Goal: Task Accomplishment & Management: Manage account settings

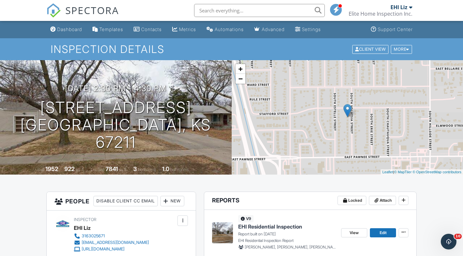
click at [409, 7] on div "EHI Liz" at bounding box center [402, 7] width 22 height 7
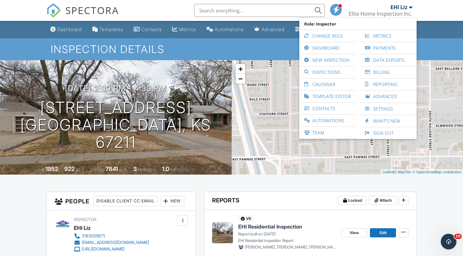
click at [317, 72] on link "Inspections" at bounding box center [328, 72] width 50 height 12
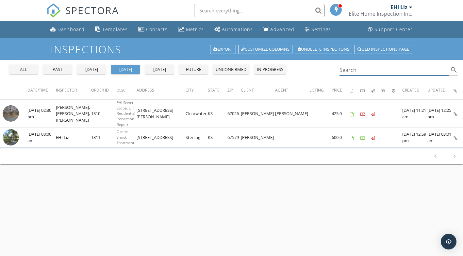
click at [358, 71] on input "Search" at bounding box center [395, 70] width 110 height 11
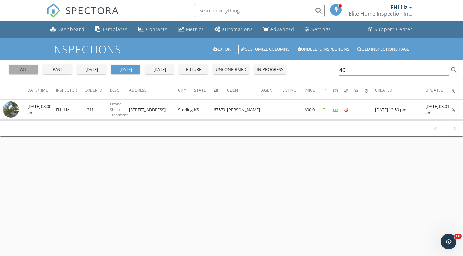
click at [28, 69] on div "all" at bounding box center [24, 69] width 24 height 7
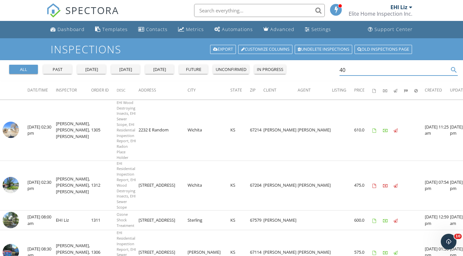
click at [349, 68] on input "40" at bounding box center [395, 70] width 110 height 11
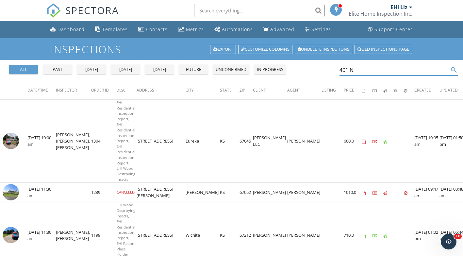
type input "401 N"
click at [15, 146] on img at bounding box center [11, 141] width 16 height 16
click at [69, 30] on div "Dashboard" at bounding box center [71, 29] width 27 height 6
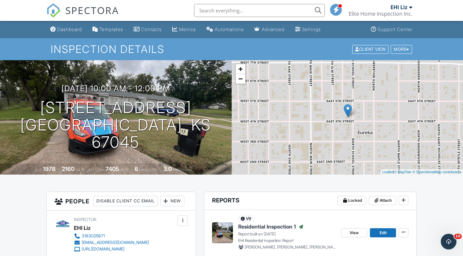
click at [63, 32] on div "Dashboard" at bounding box center [69, 29] width 25 height 6
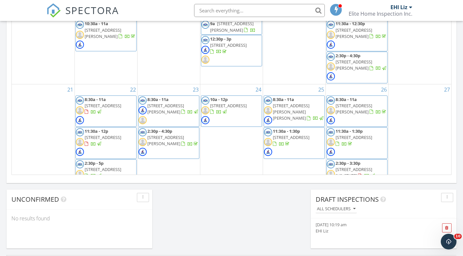
scroll to position [234, 0]
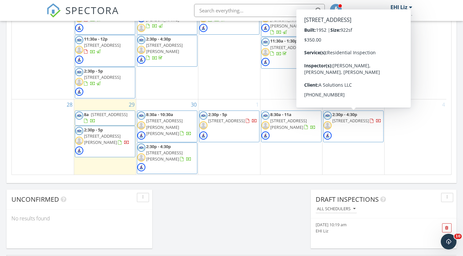
click at [376, 124] on div at bounding box center [378, 121] width 5 height 5
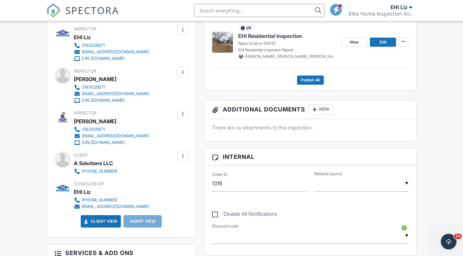
scroll to position [196, 0]
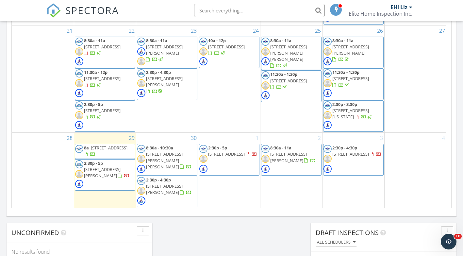
scroll to position [425, 0]
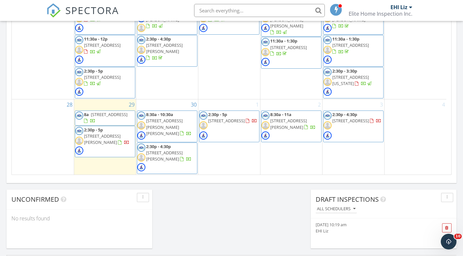
drag, startPoint x: 347, startPoint y: 122, endPoint x: 340, endPoint y: 120, distance: 6.7
click at [340, 120] on span "2313 S Volutsia Ave, Wichita 67211" at bounding box center [351, 121] width 37 height 6
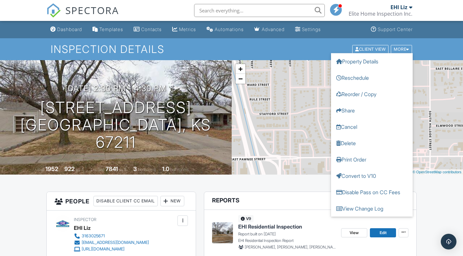
click at [345, 144] on link "Delete" at bounding box center [372, 143] width 82 height 16
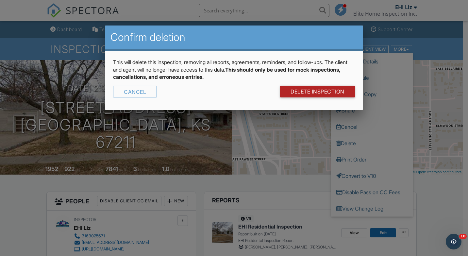
click at [323, 92] on link "DELETE Inspection" at bounding box center [317, 92] width 75 height 12
